Goal: Information Seeking & Learning: Learn about a topic

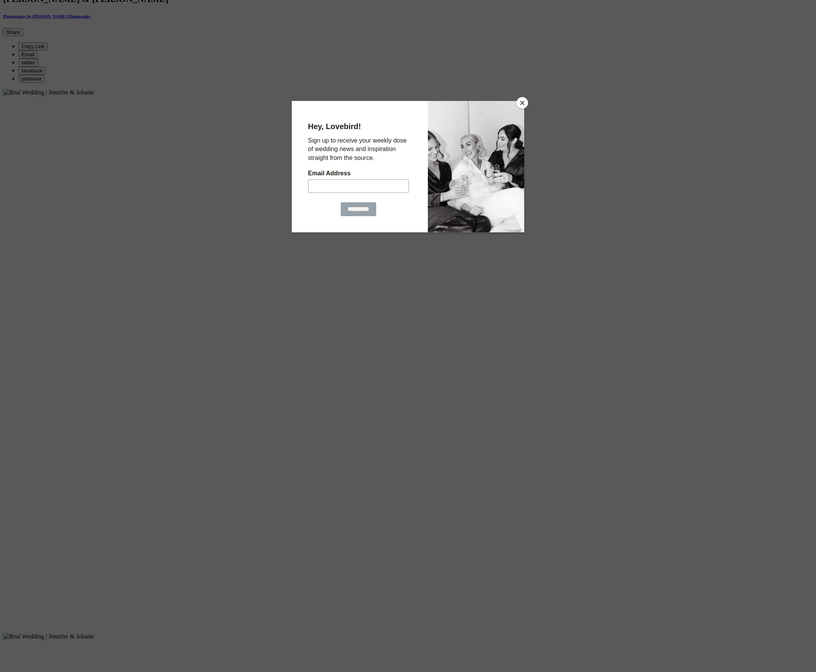
click at [523, 103] on button "Close" at bounding box center [522, 103] width 12 height 12
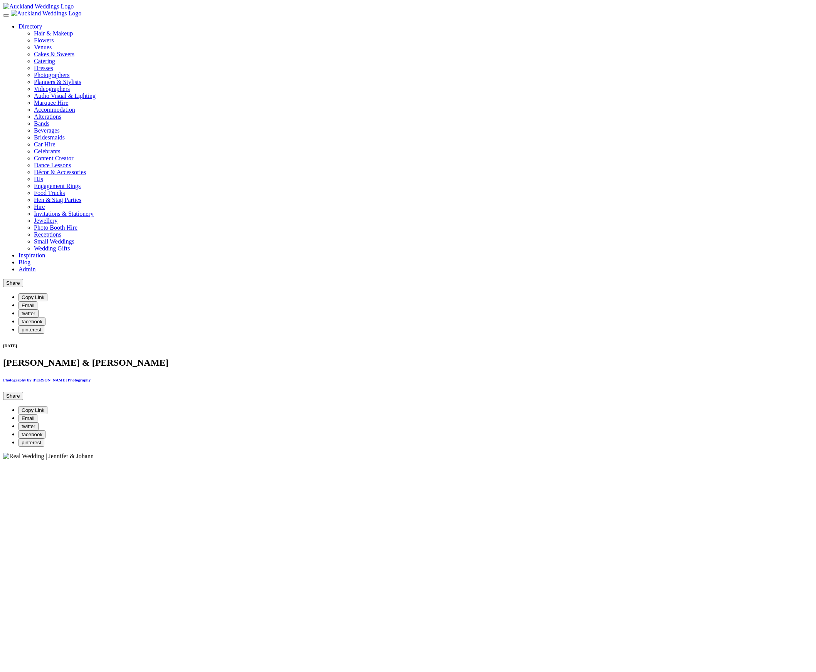
scroll to position [371, 0]
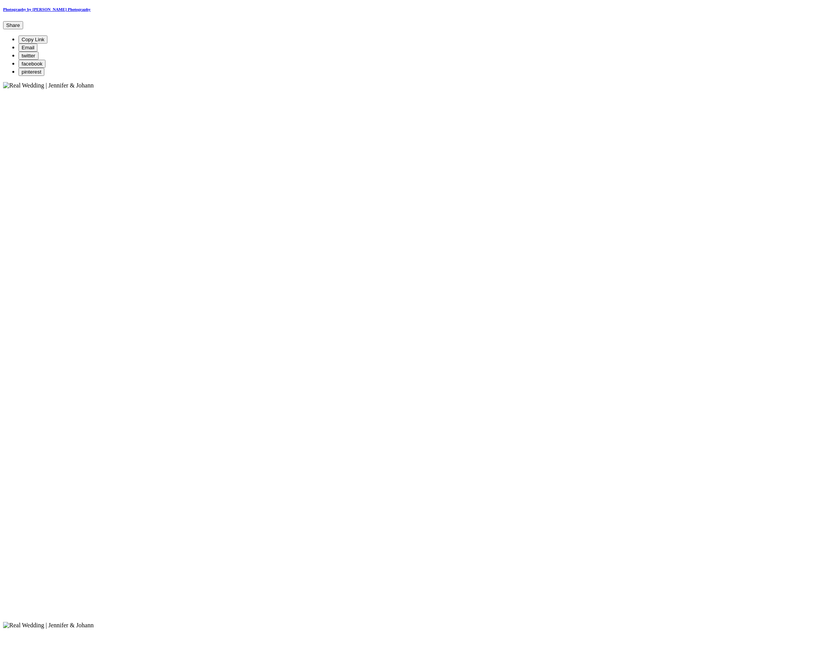
drag, startPoint x: 224, startPoint y: 199, endPoint x: 182, endPoint y: 210, distance: 43.7
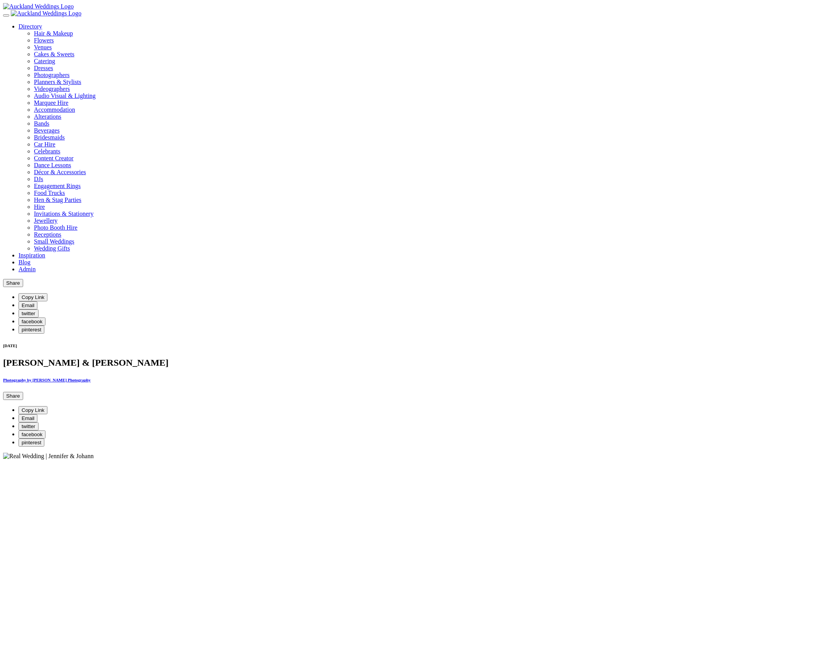
scroll to position [366, 0]
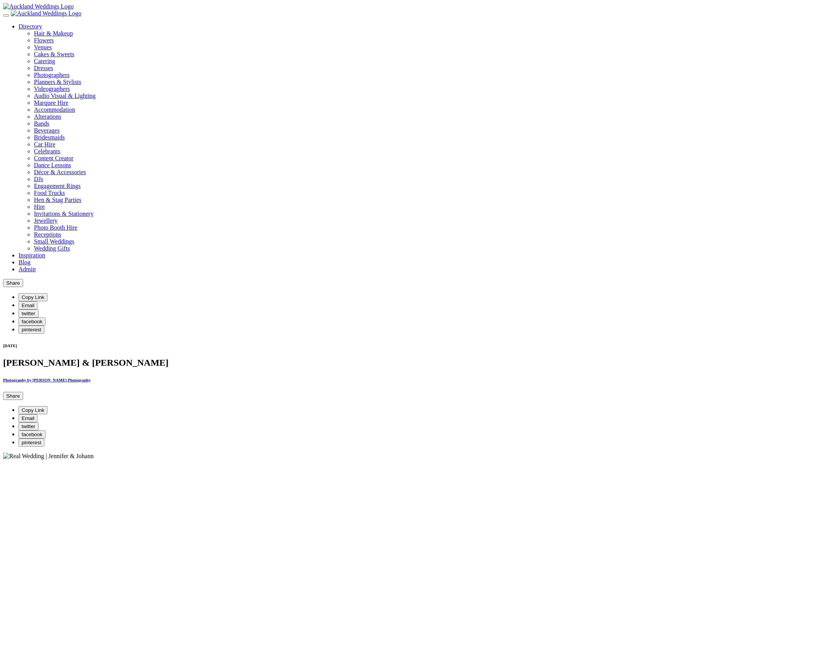
scroll to position [363, 0]
